Goal: Communication & Community: Answer question/provide support

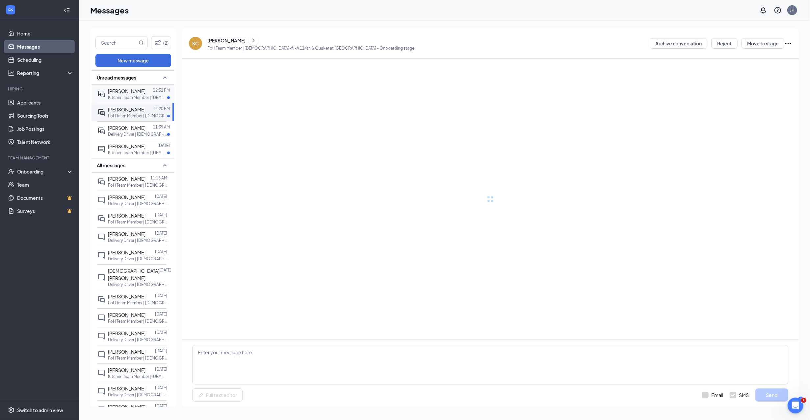
click at [137, 94] on div "[PERSON_NAME]" at bounding box center [127, 91] width 38 height 7
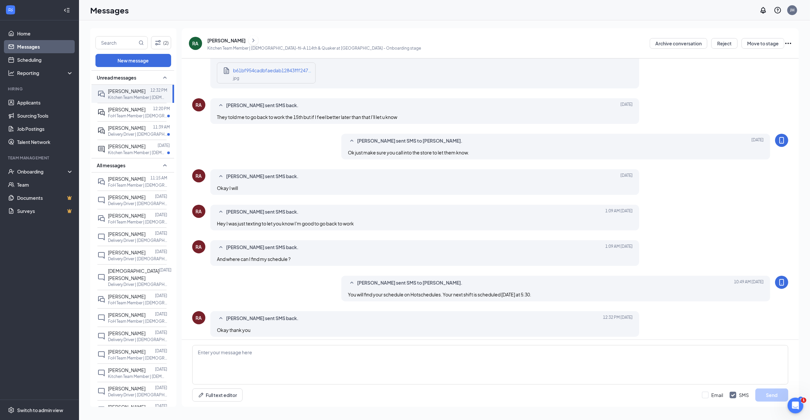
scroll to position [151, 0]
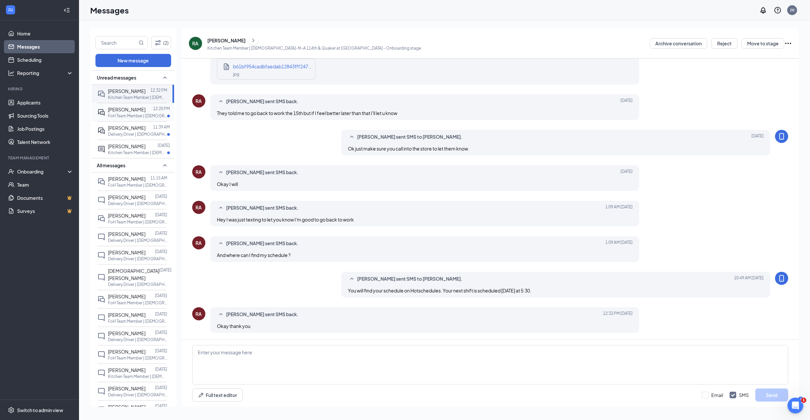
click at [145, 111] on div at bounding box center [149, 109] width 8 height 7
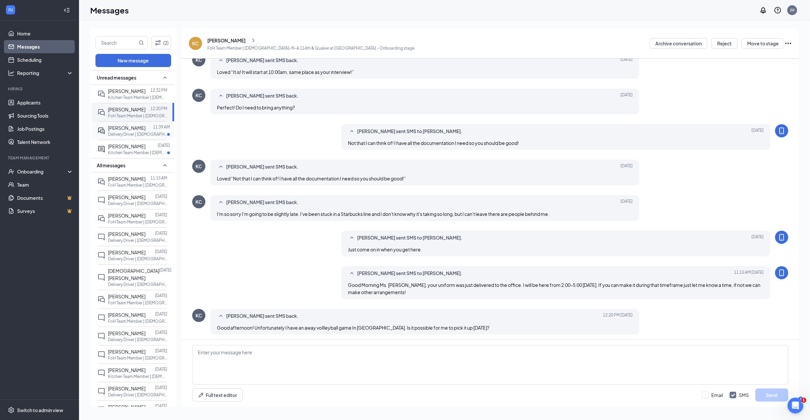
scroll to position [103, 0]
click at [128, 132] on p "Delivery Driver | [DEMOGRAPHIC_DATA]-fil-A 114th & Quaker at [GEOGRAPHIC_DATA]" at bounding box center [137, 135] width 59 height 6
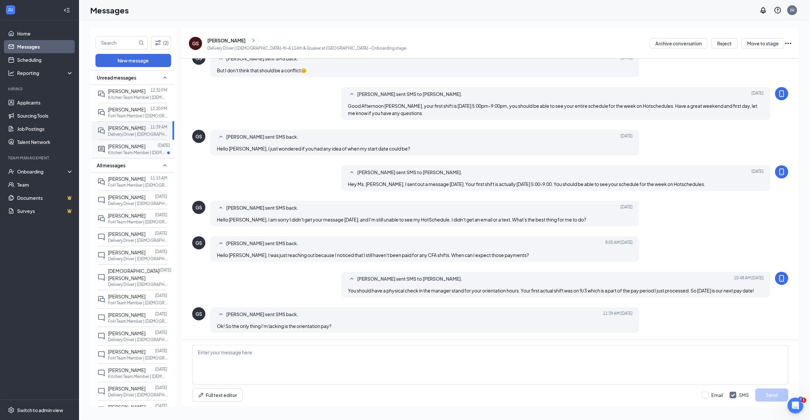
scroll to position [110, 0]
click at [365, 371] on textarea at bounding box center [490, 364] width 596 height 39
type textarea "i"
drag, startPoint x: 274, startPoint y: 352, endPoint x: 274, endPoint y: 347, distance: 4.9
click at [275, 352] on textarea at bounding box center [490, 364] width 596 height 39
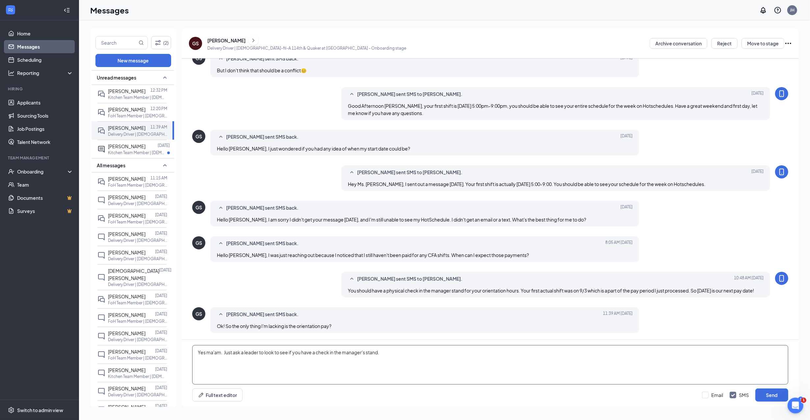
type textarea "Yes ma'am. Just ask a leader to look to see if you have a check in the manager'…"
